Goal: Task Accomplishment & Management: Complete application form

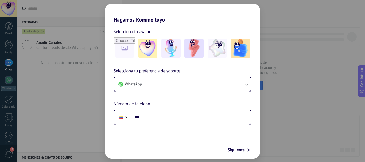
click at [72, 91] on div "Hagamos Kommo tuyo Selecciona tu avatar Selecciona tu preferencia de soporte Wh…" at bounding box center [182, 81] width 365 height 162
click at [249, 151] on use "submit" at bounding box center [248, 150] width 4 height 4
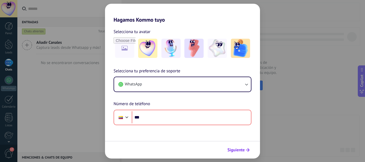
click at [248, 151] on icon "submit" at bounding box center [248, 150] width 4 height 4
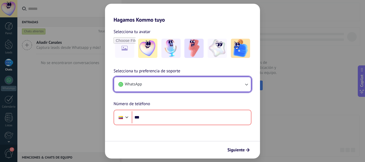
click at [251, 87] on button "WhatsApp" at bounding box center [182, 84] width 137 height 14
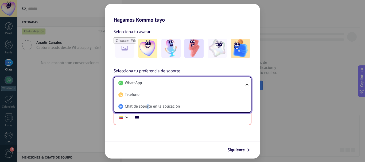
type textarea "*"
click at [148, 107] on span "Chat de soporte en la aplicación" at bounding box center [152, 106] width 55 height 5
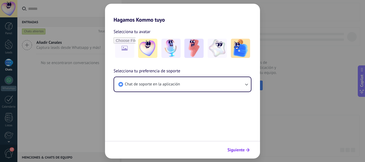
click at [247, 150] on use "submit" at bounding box center [248, 150] width 4 height 4
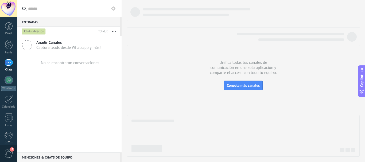
click at [9, 63] on div at bounding box center [9, 63] width 9 height 8
click at [6, 45] on div at bounding box center [9, 45] width 8 height 10
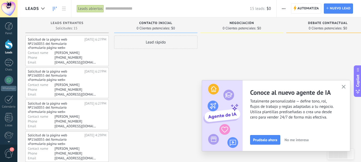
click at [345, 88] on use "button" at bounding box center [344, 87] width 4 height 4
